Goal: Task Accomplishment & Management: Manage account settings

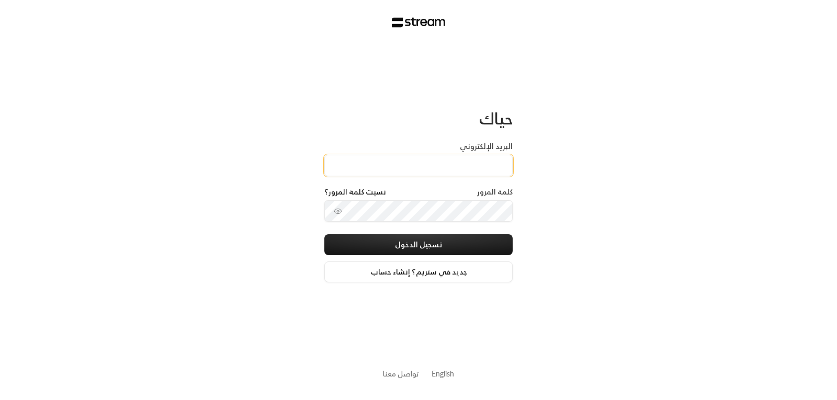
click at [468, 165] on input "البريد الإلكتروني" at bounding box center [418, 165] width 188 height 21
type input "[EMAIL_ADDRESS][DOMAIN_NAME]"
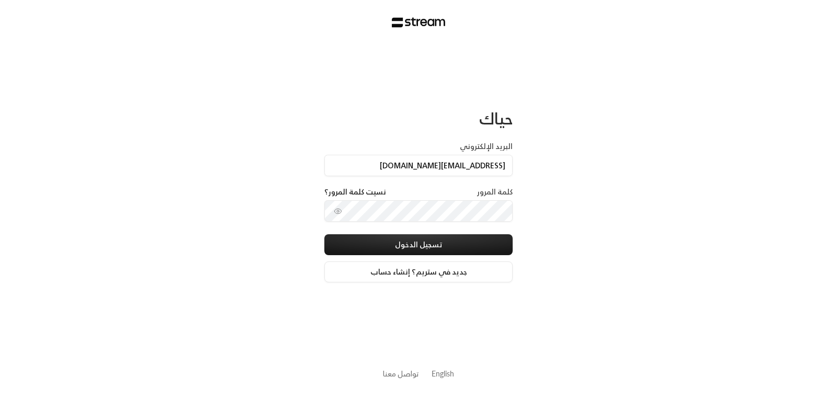
click at [464, 191] on div "كلمة المرور نسيت كلمة المرور؟" at bounding box center [418, 194] width 188 height 14
click at [477, 194] on div "كلمة المرور نسيت كلمة المرور؟" at bounding box center [418, 194] width 188 height 14
click at [461, 189] on div "كلمة المرور نسيت كلمة المرور؟" at bounding box center [418, 194] width 188 height 14
click at [451, 200] on div "كلمة المرور نسيت كلمة المرور؟" at bounding box center [418, 194] width 188 height 14
click at [492, 193] on label "كلمة المرور" at bounding box center [495, 192] width 36 height 10
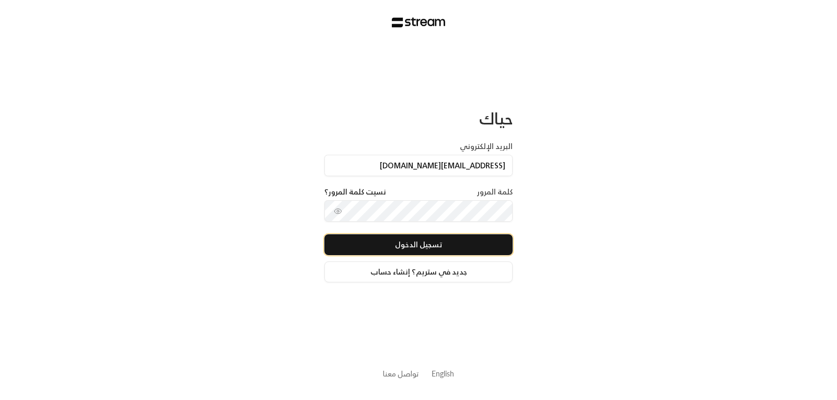
click at [415, 247] on button "تسجيل الدخول" at bounding box center [418, 244] width 188 height 21
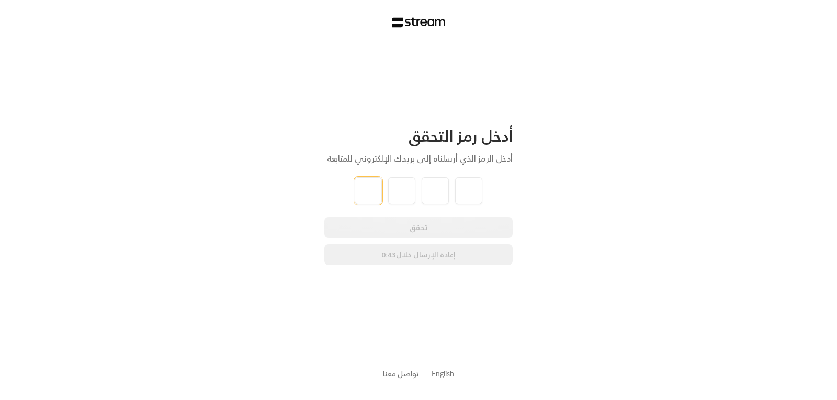
type input "8"
type input "6"
type input "4"
type input "9"
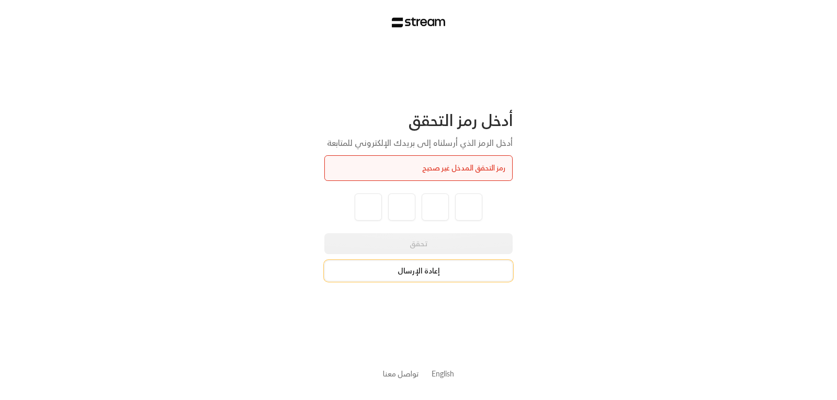
click at [417, 272] on button "إعادة الإرسال" at bounding box center [418, 270] width 188 height 21
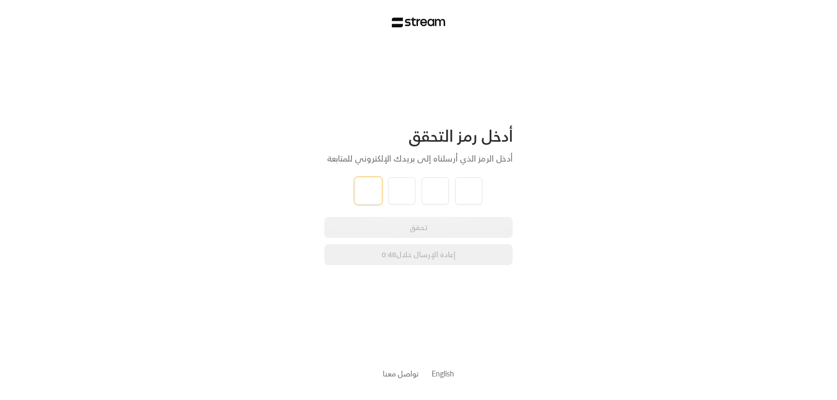
type input "6"
type input "9"
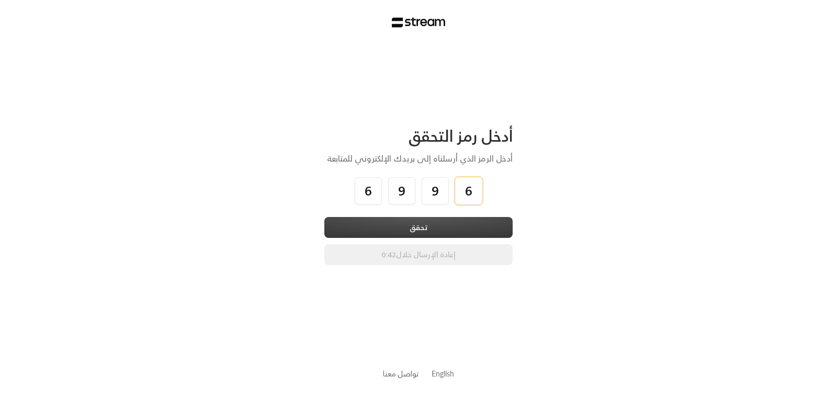
type input "6"
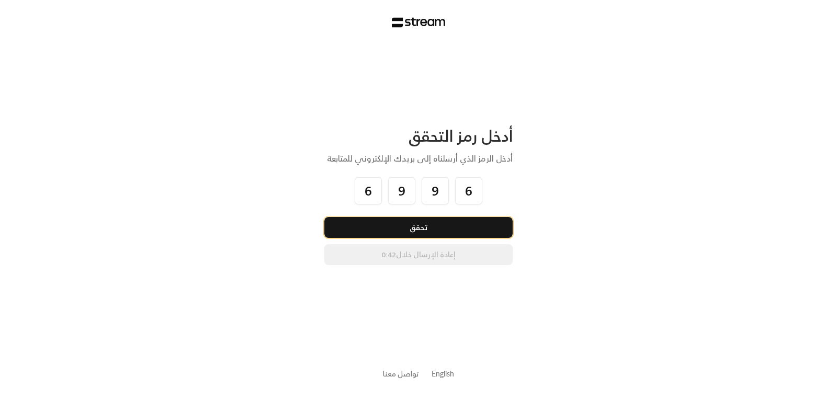
click at [417, 229] on button "تحقق" at bounding box center [418, 227] width 188 height 21
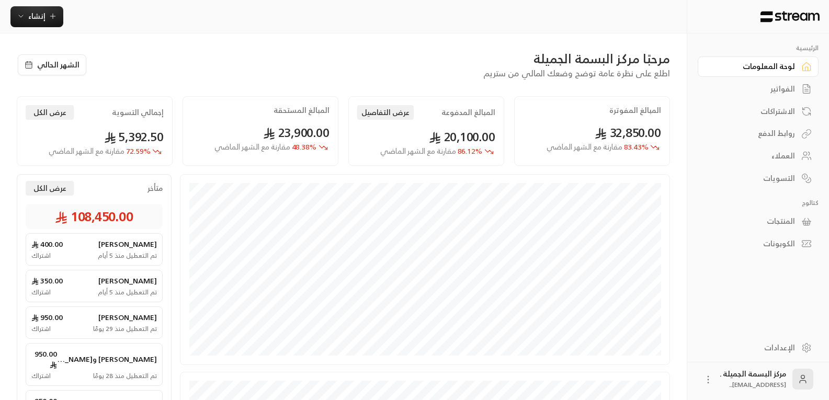
click at [771, 116] on div "الاشتراكات" at bounding box center [753, 111] width 84 height 10
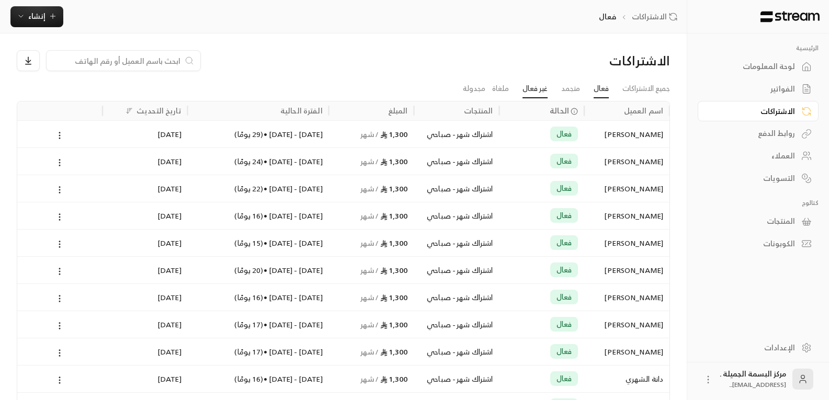
click at [531, 89] on link "غير فعال" at bounding box center [534, 88] width 25 height 19
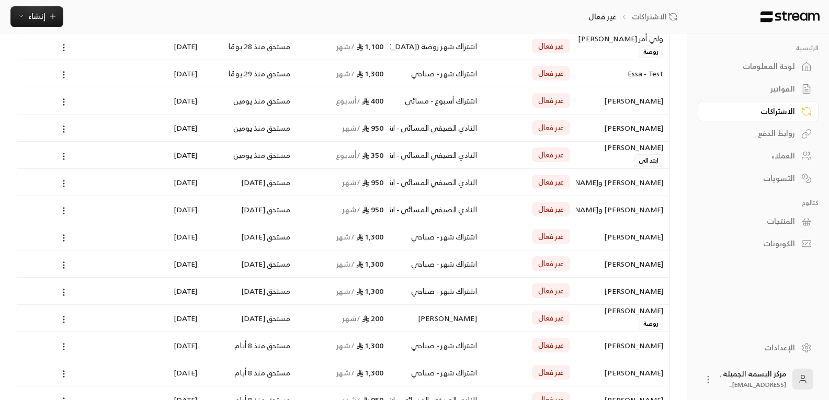
scroll to position [157, 0]
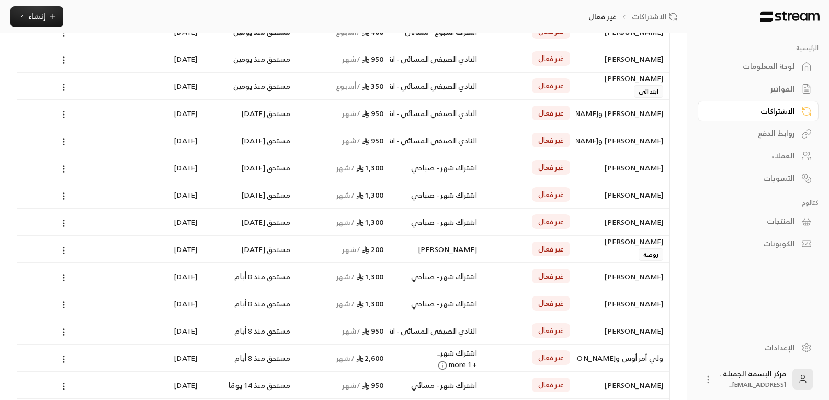
click at [545, 196] on span "غير فعال" at bounding box center [551, 194] width 26 height 10
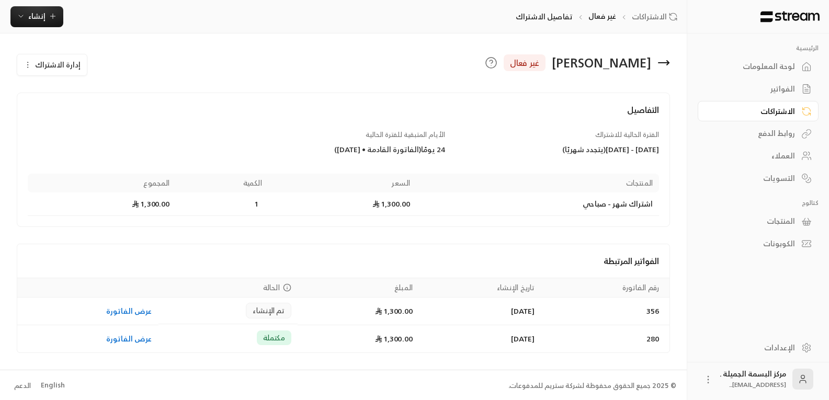
drag, startPoint x: 563, startPoint y: 53, endPoint x: 232, endPoint y: 52, distance: 330.4
click at [232, 52] on div "عمر فاضل غير فعال إدارة الاشتراك" at bounding box center [343, 63] width 663 height 26
click at [497, 64] on icon at bounding box center [491, 62] width 13 height 13
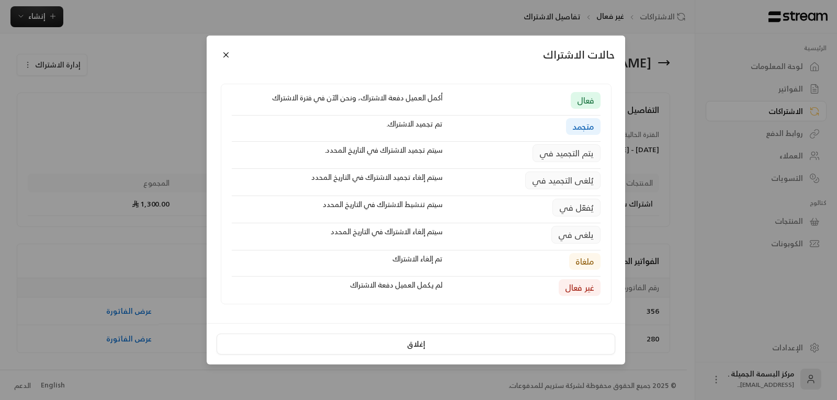
click at [394, 288] on div "لم يكمل العميل دفعة الاشتراك" at bounding box center [336, 287] width 221 height 17
drag, startPoint x: 393, startPoint y: 288, endPoint x: 120, endPoint y: 254, distance: 275.0
click at [105, 259] on div "حالات الاشتراك فعال أكمل العميل دفعة الاشتراك، ونحن الآن في فترة الاشتراك متجمد…" at bounding box center [418, 200] width 837 height 400
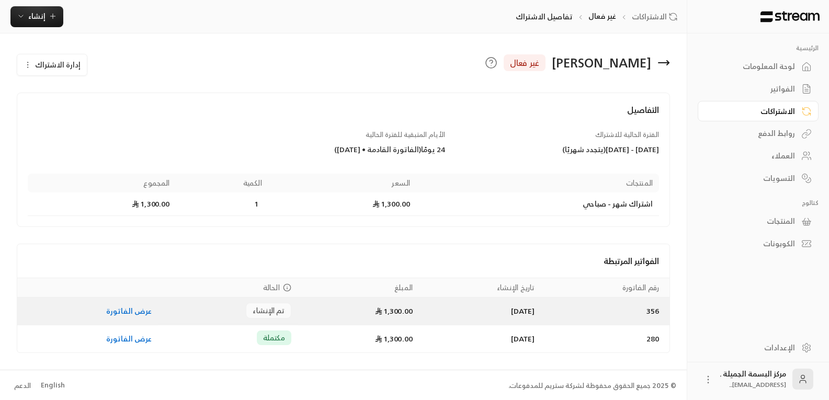
click at [120, 312] on link "عرض الفاتورة" at bounding box center [129, 310] width 46 height 13
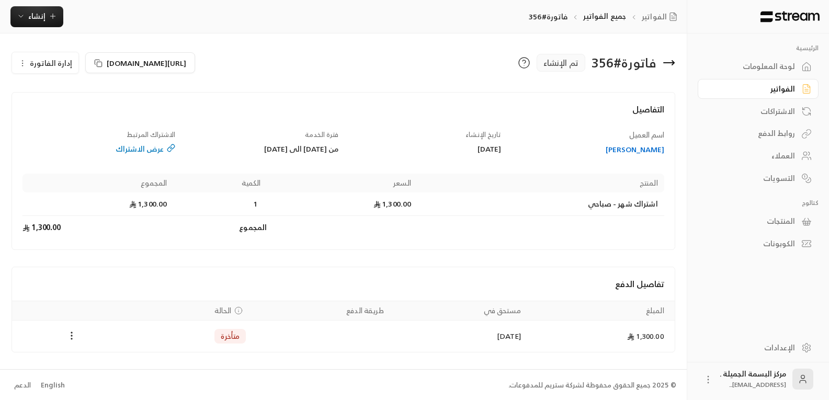
scroll to position [1, 0]
drag, startPoint x: 224, startPoint y: 338, endPoint x: 271, endPoint y: 346, distance: 47.2
click at [271, 346] on td "Payments" at bounding box center [321, 334] width 138 height 31
click at [70, 337] on icon "Payments" at bounding box center [71, 334] width 10 height 10
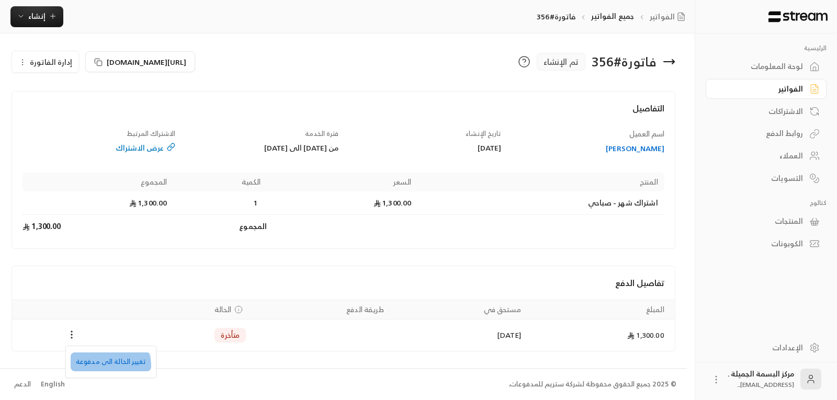
click at [104, 367] on li "تغيير الحالة الى مدفوعة" at bounding box center [111, 361] width 81 height 19
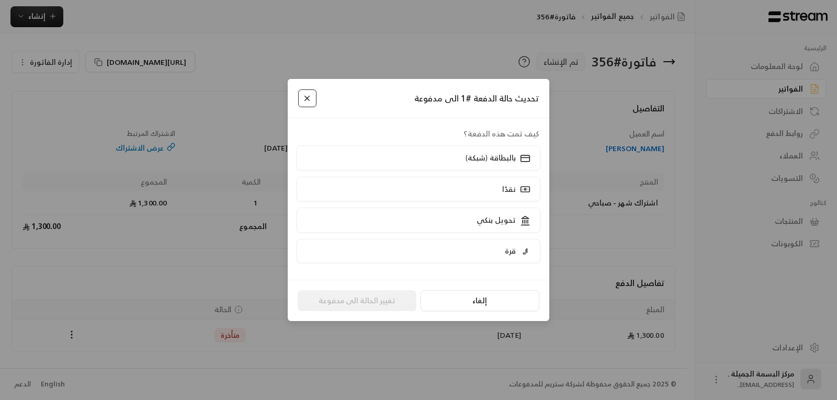
click at [314, 97] on button "Close" at bounding box center [307, 98] width 18 height 18
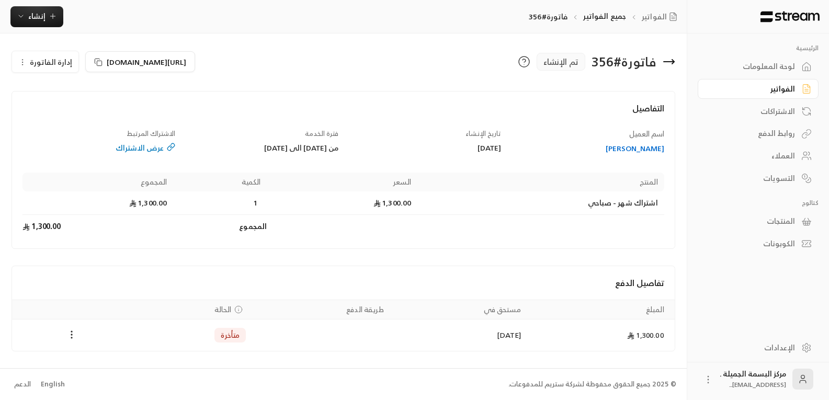
drag, startPoint x: 217, startPoint y: 334, endPoint x: 269, endPoint y: 369, distance: 62.8
click at [269, 369] on div "© 2025 جميع الحقوق محفوظة لشركة ستريم للمدفوعات. English الدعم" at bounding box center [343, 384] width 666 height 31
click at [134, 148] on div "عرض الاشتراك" at bounding box center [98, 148] width 153 height 10
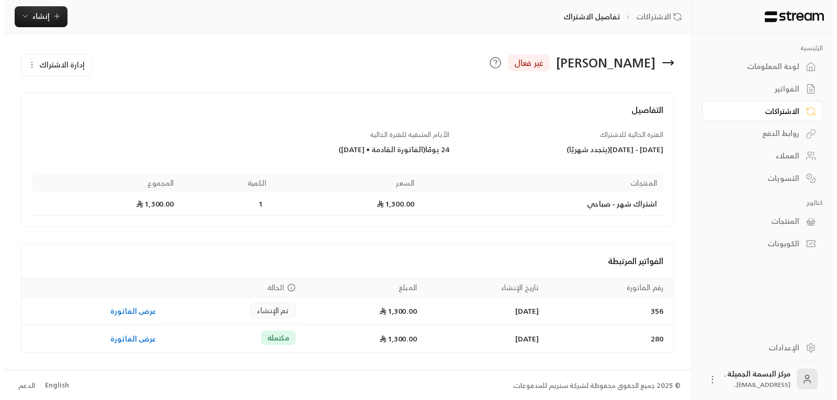
scroll to position [1, 0]
click at [54, 66] on span "إدارة الاشتراك" at bounding box center [57, 63] width 45 height 13
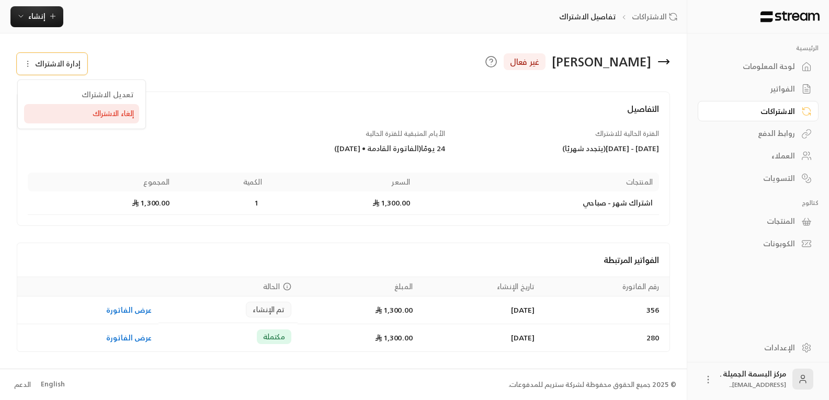
click at [107, 113] on span "إلغاء الاشتراك" at bounding box center [113, 113] width 41 height 9
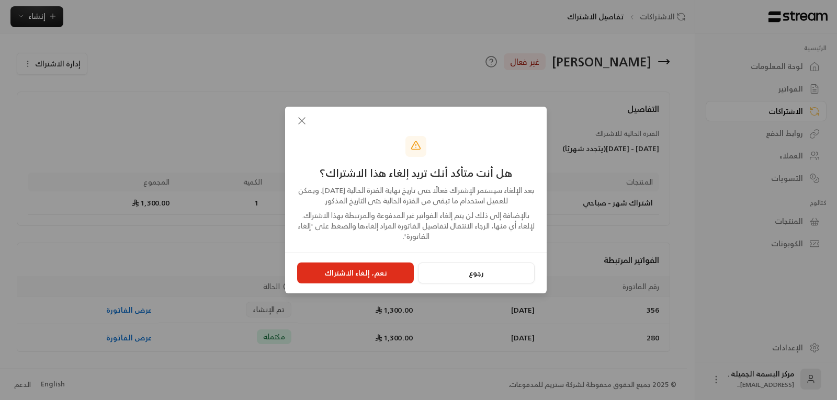
click at [353, 269] on button "نعم، إلغاء الاشتراك" at bounding box center [355, 272] width 117 height 21
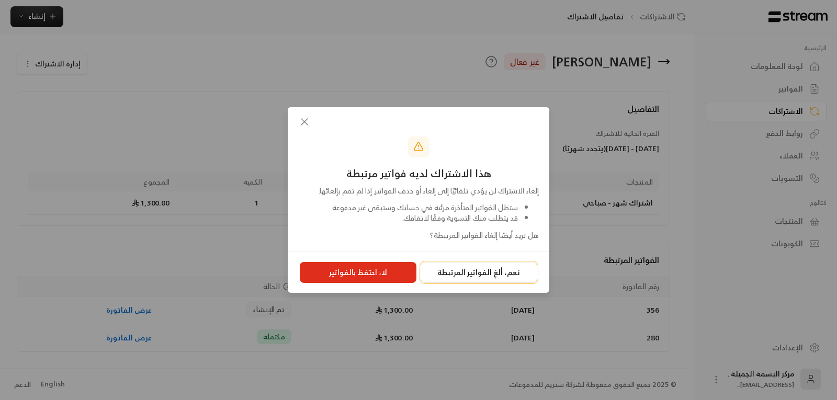
click at [474, 270] on button "نعم، ألغِ الفواتير المرتبطة" at bounding box center [478, 272] width 117 height 21
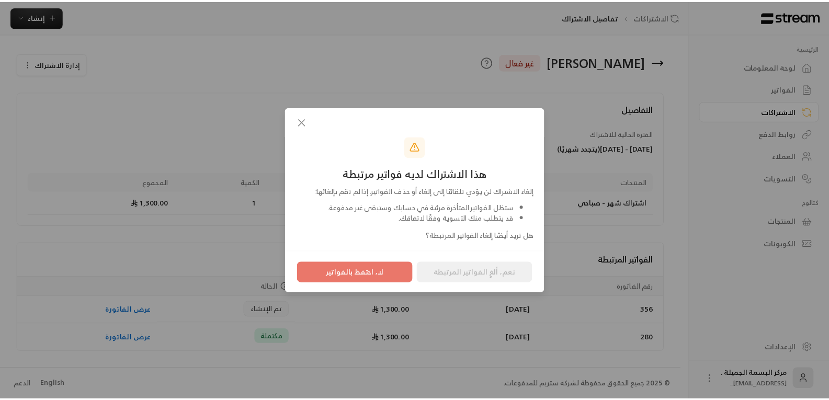
scroll to position [0, 0]
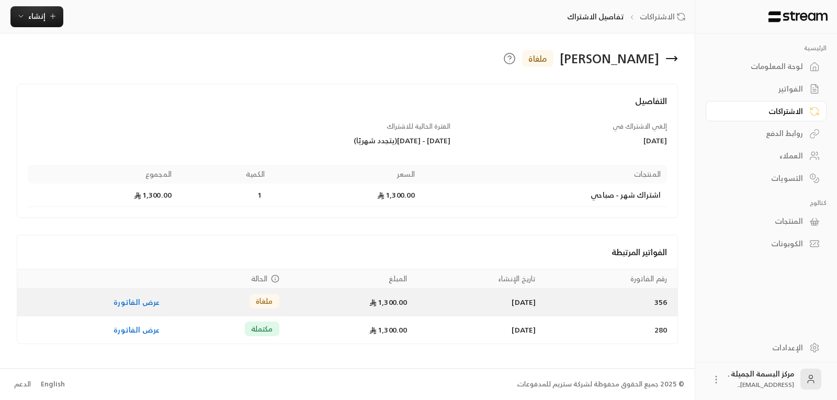
click at [256, 304] on span "ملغاة" at bounding box center [264, 301] width 17 height 10
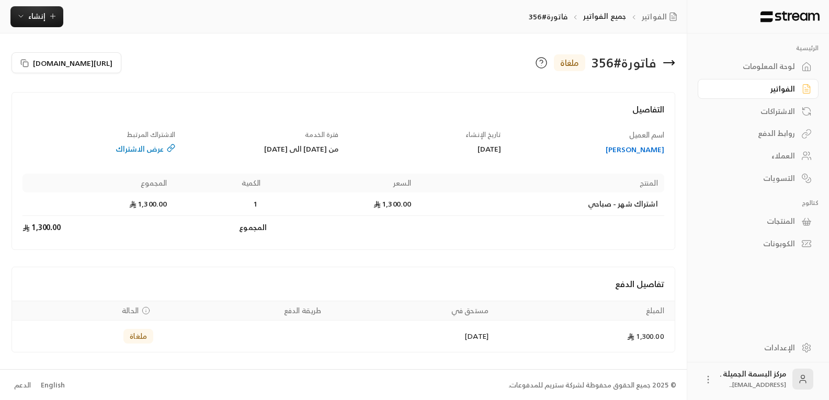
click at [651, 150] on div "[PERSON_NAME]" at bounding box center [587, 149] width 153 height 10
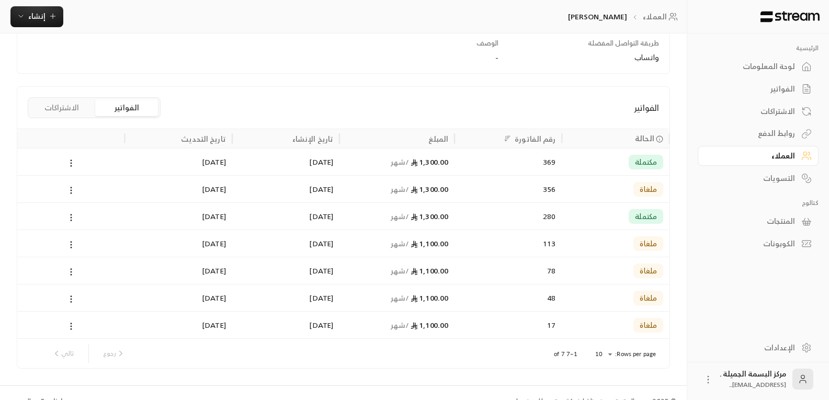
scroll to position [207, 0]
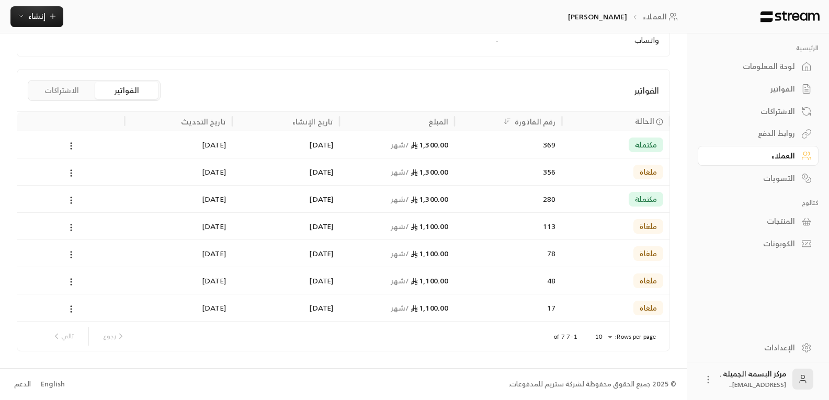
click at [650, 174] on span "ملغاة" at bounding box center [647, 172] width 17 height 10
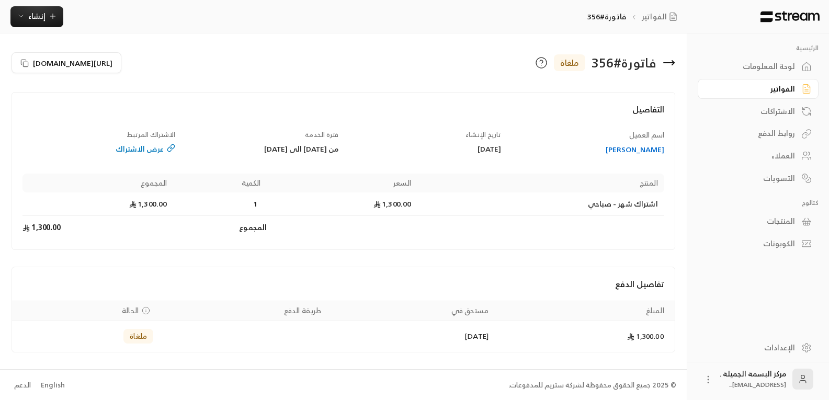
scroll to position [1, 0]
click at [130, 340] on span "ملغاة" at bounding box center [138, 335] width 17 height 10
click at [125, 309] on span "الحالة" at bounding box center [130, 309] width 17 height 10
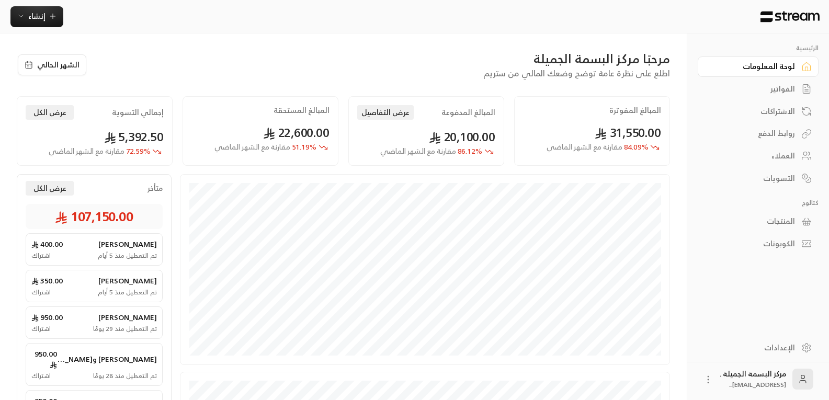
click at [774, 156] on div "العملاء" at bounding box center [753, 156] width 84 height 10
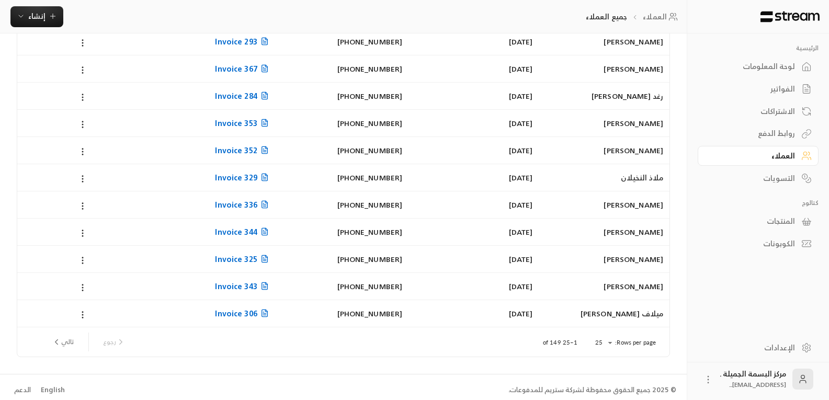
scroll to position [466, 0]
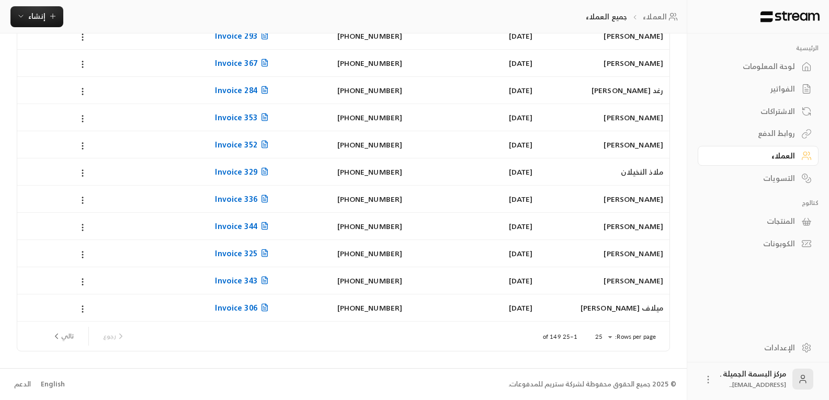
click at [773, 111] on div "الاشتراكات" at bounding box center [753, 111] width 84 height 10
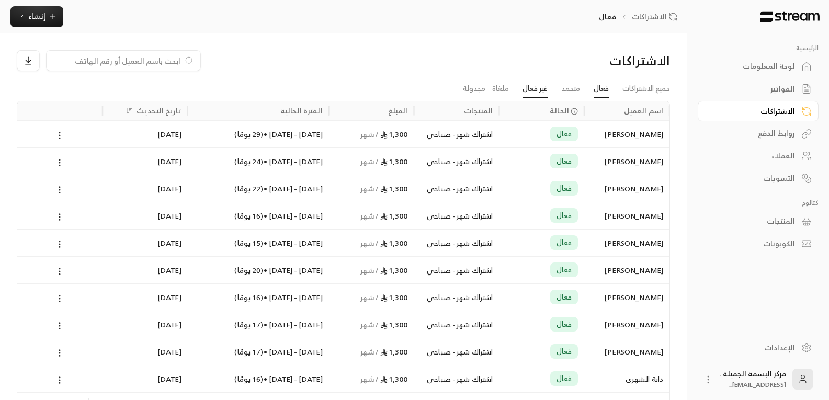
click at [531, 88] on link "غير فعال" at bounding box center [534, 88] width 25 height 19
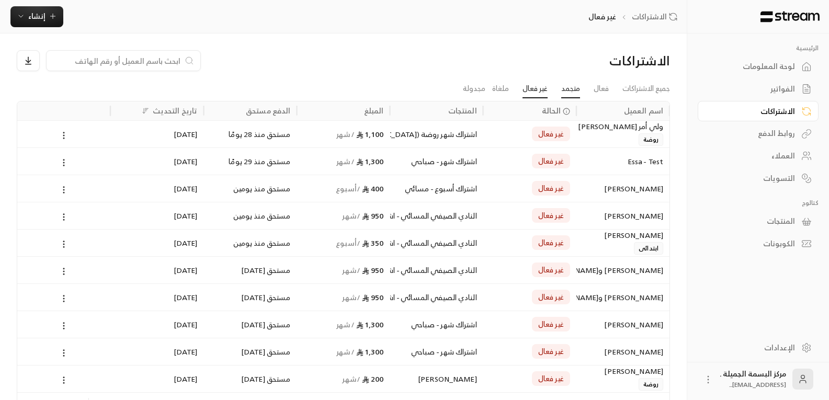
click at [568, 88] on link "متجمد" at bounding box center [570, 88] width 19 height 19
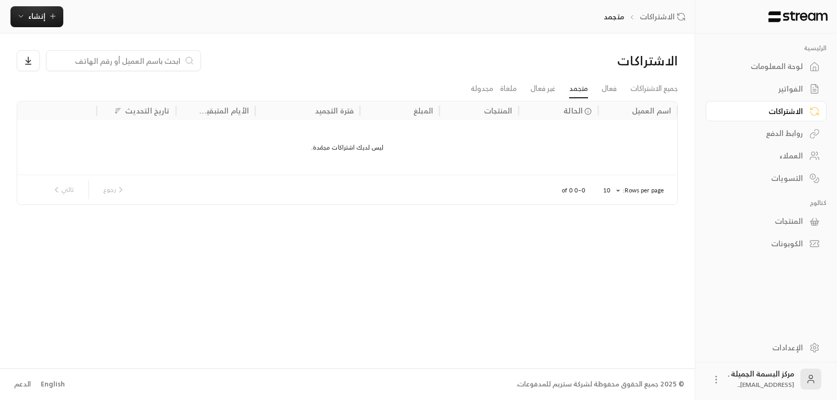
click at [782, 114] on div "الاشتراكات" at bounding box center [760, 111] width 84 height 10
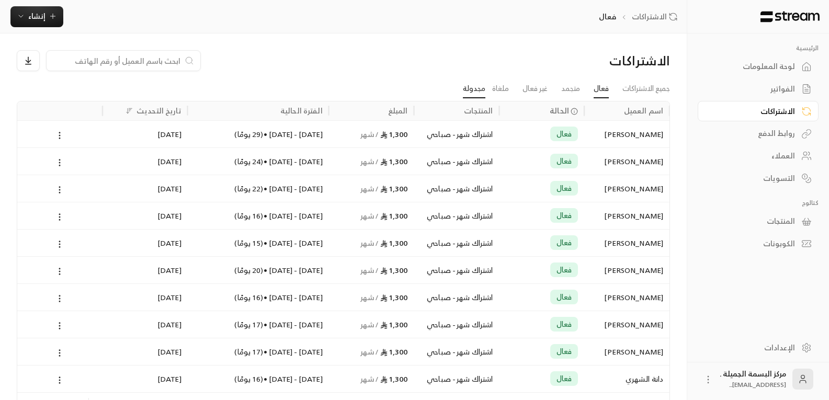
click at [466, 89] on link "مجدولة" at bounding box center [474, 88] width 22 height 19
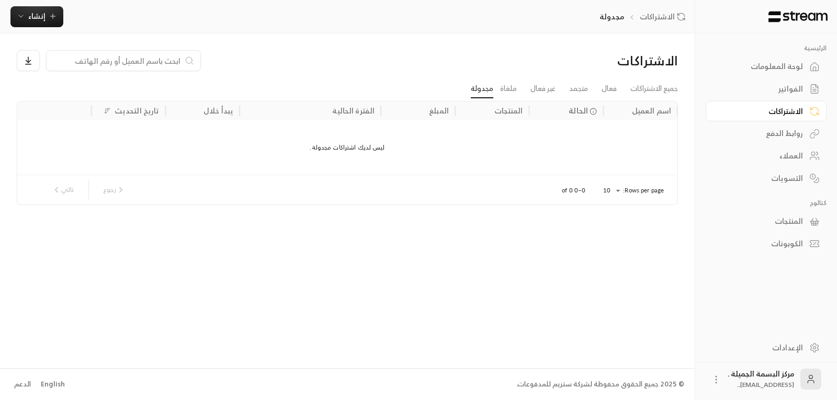
click at [787, 155] on div "العملاء" at bounding box center [760, 156] width 84 height 10
